Goal: Check status: Check status

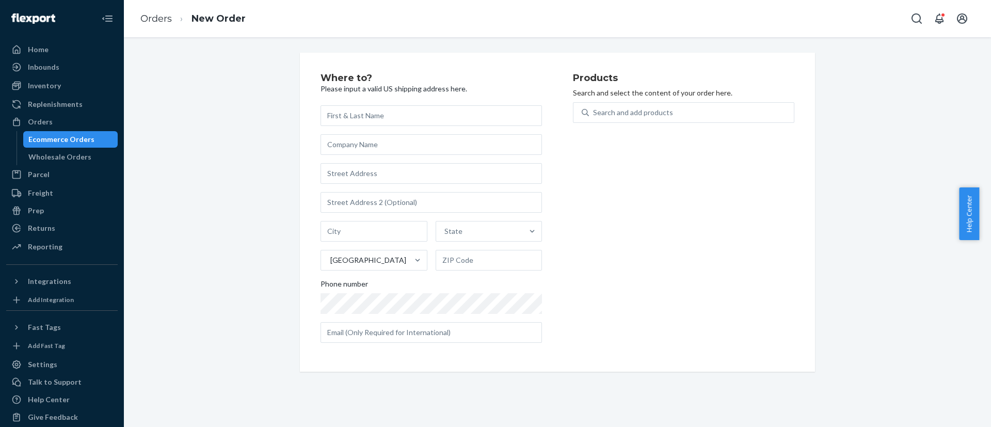
click at [715, 103] on div "Search and add products" at bounding box center [691, 112] width 205 height 19
click at [594, 107] on input "Search and add products" at bounding box center [593, 112] width 1 height 10
paste input "195893665730"
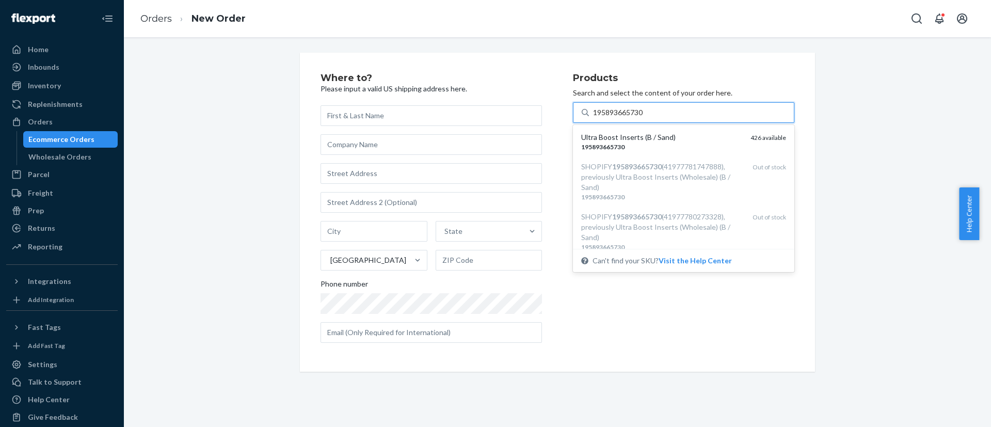
type input "195893665730"
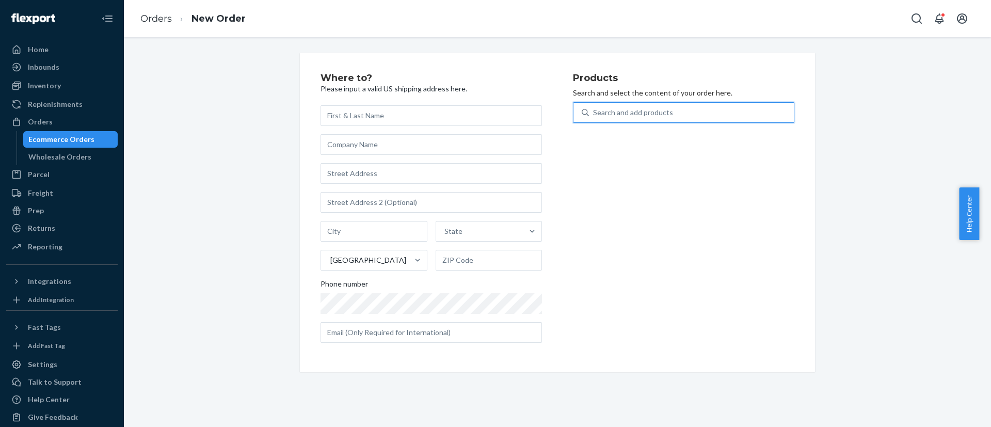
paste input "195893665730"
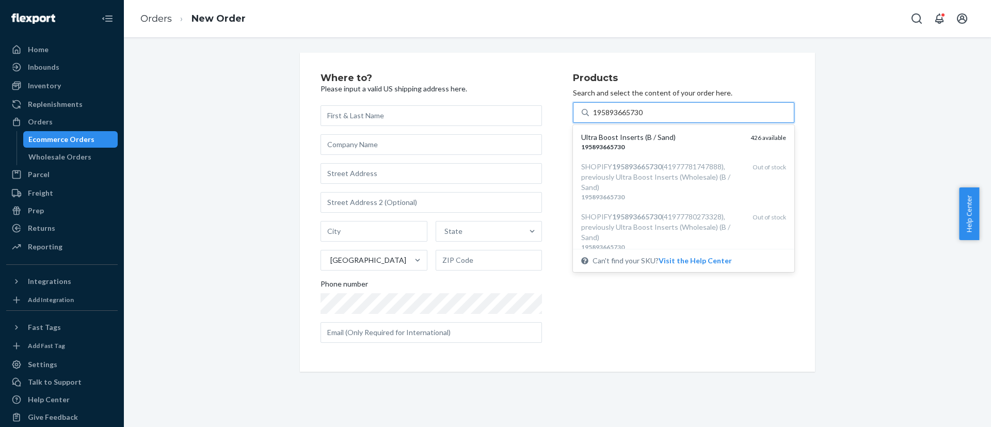
type input "195893665730"
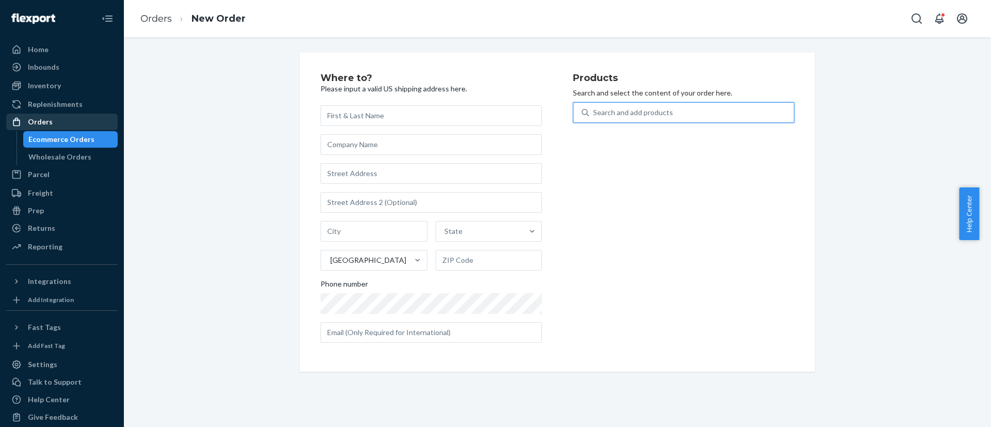
click at [50, 115] on div "Orders" at bounding box center [61, 122] width 109 height 14
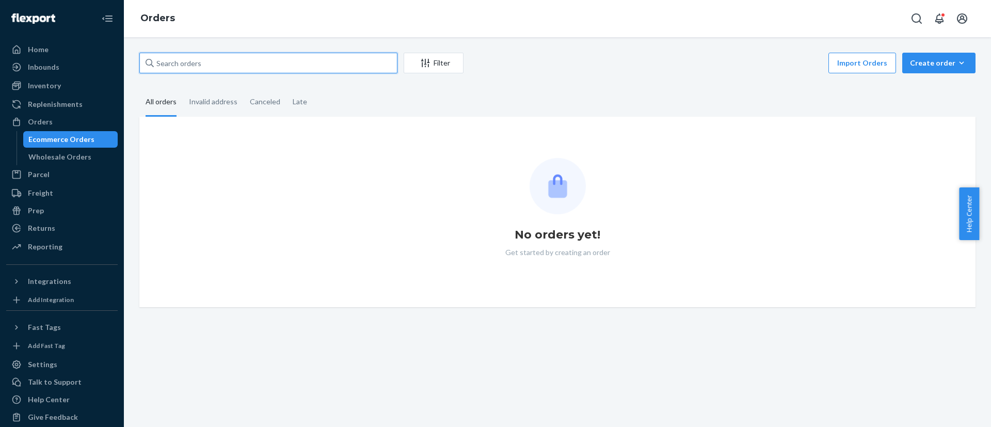
click at [346, 63] on input "text" at bounding box center [268, 63] width 258 height 21
paste input "#936965"
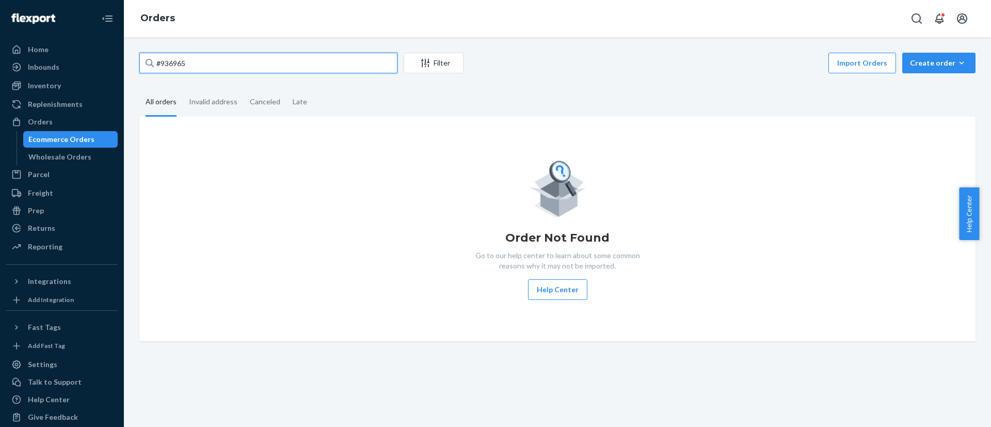
type input "#936965"
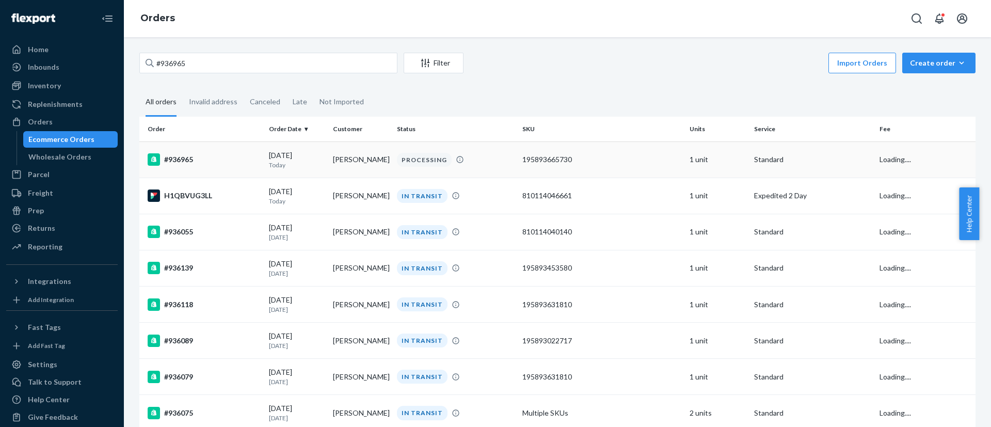
click at [225, 156] on div "#936965" at bounding box center [204, 159] width 113 height 12
